Goal: Navigation & Orientation: Find specific page/section

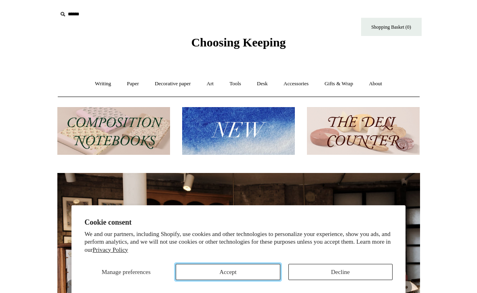
click at [249, 270] on button "Accept" at bounding box center [228, 271] width 104 height 16
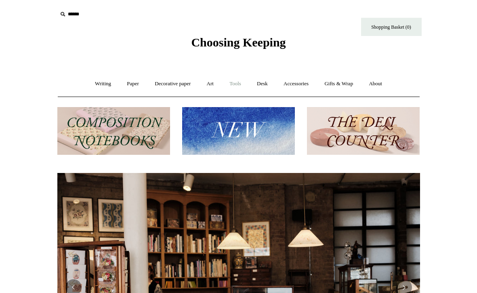
click at [233, 82] on link "Tools +" at bounding box center [235, 83] width 26 height 21
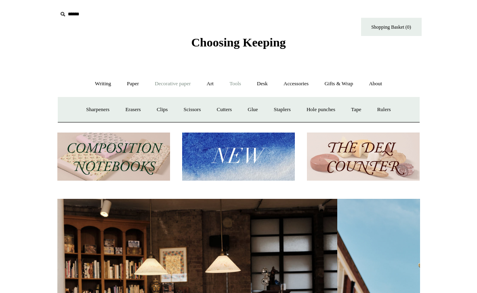
click at [184, 80] on link "Decorative paper +" at bounding box center [172, 83] width 50 height 21
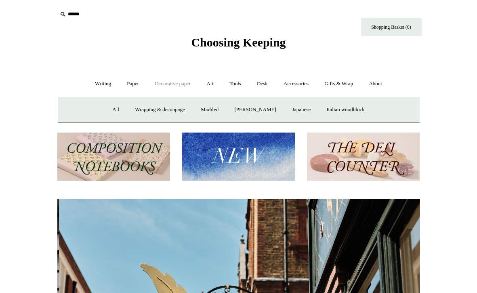
scroll to position [0, 362]
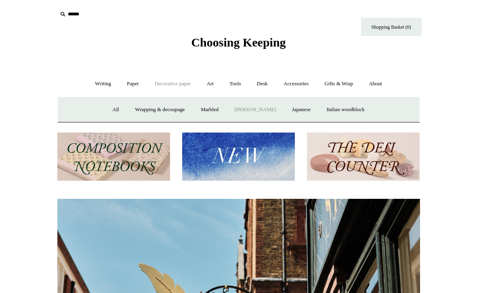
click at [252, 112] on link "[PERSON_NAME]" at bounding box center [255, 109] width 56 height 21
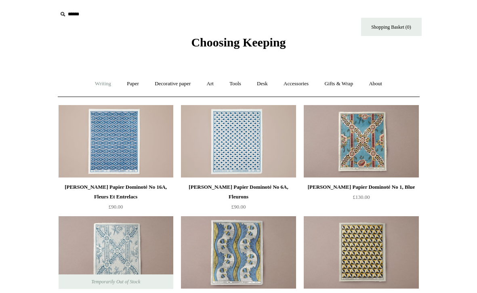
click at [96, 84] on link "Writing +" at bounding box center [103, 83] width 31 height 21
